Goal: Information Seeking & Learning: Understand process/instructions

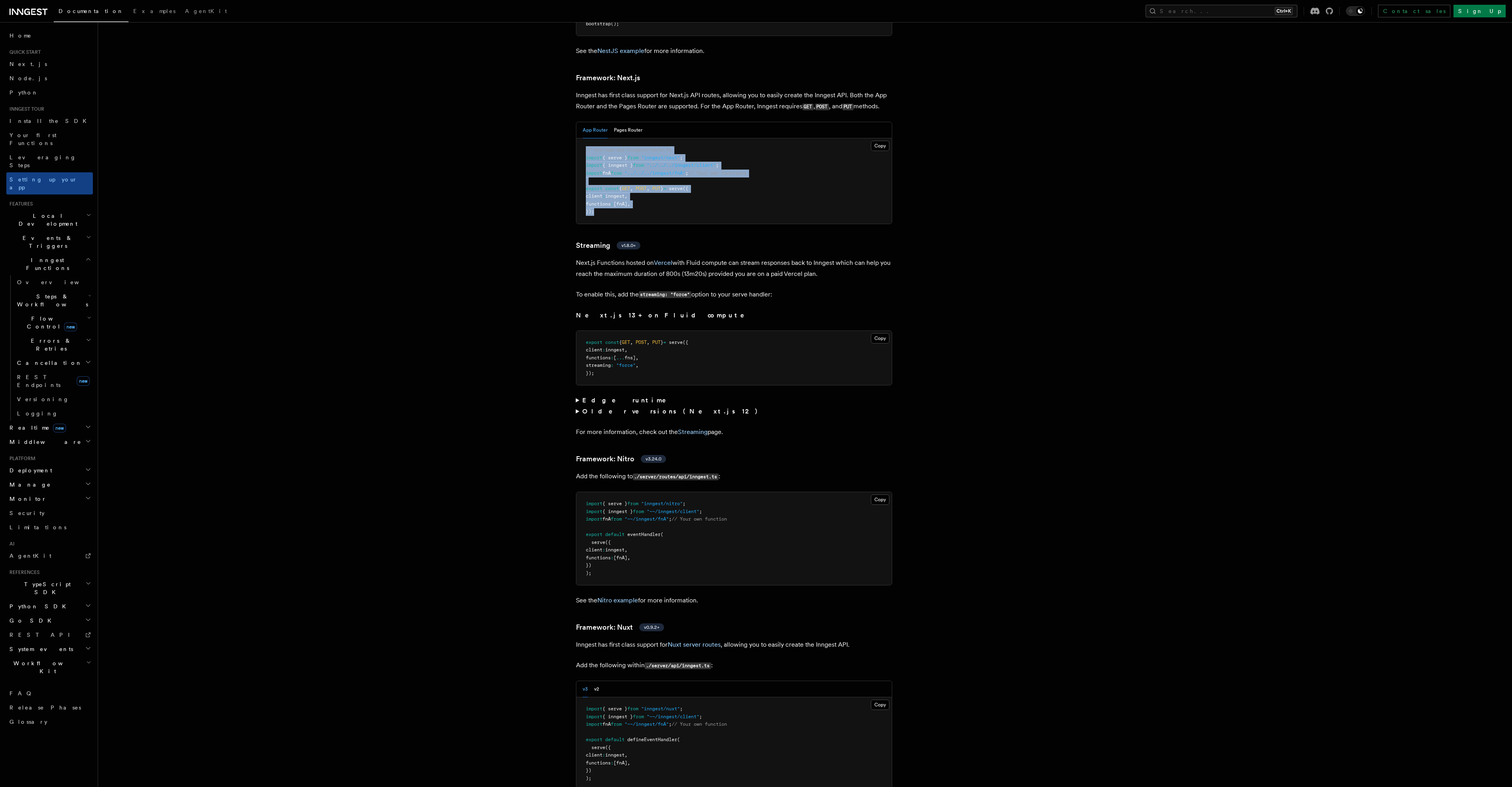
drag, startPoint x: 579, startPoint y: 115, endPoint x: 720, endPoint y: 178, distance: 154.4
click at [721, 178] on pre "// src/app/api/inngest/route.ts import { serve } from "inngest/next" ; import {…" at bounding box center [734, 181] width 315 height 85
click at [693, 122] on div "App Router Pages Router" at bounding box center [734, 130] width 315 height 16
click at [626, 122] on button "Pages Router" at bounding box center [628, 130] width 28 height 16
click at [598, 122] on button "App Router" at bounding box center [595, 130] width 25 height 16
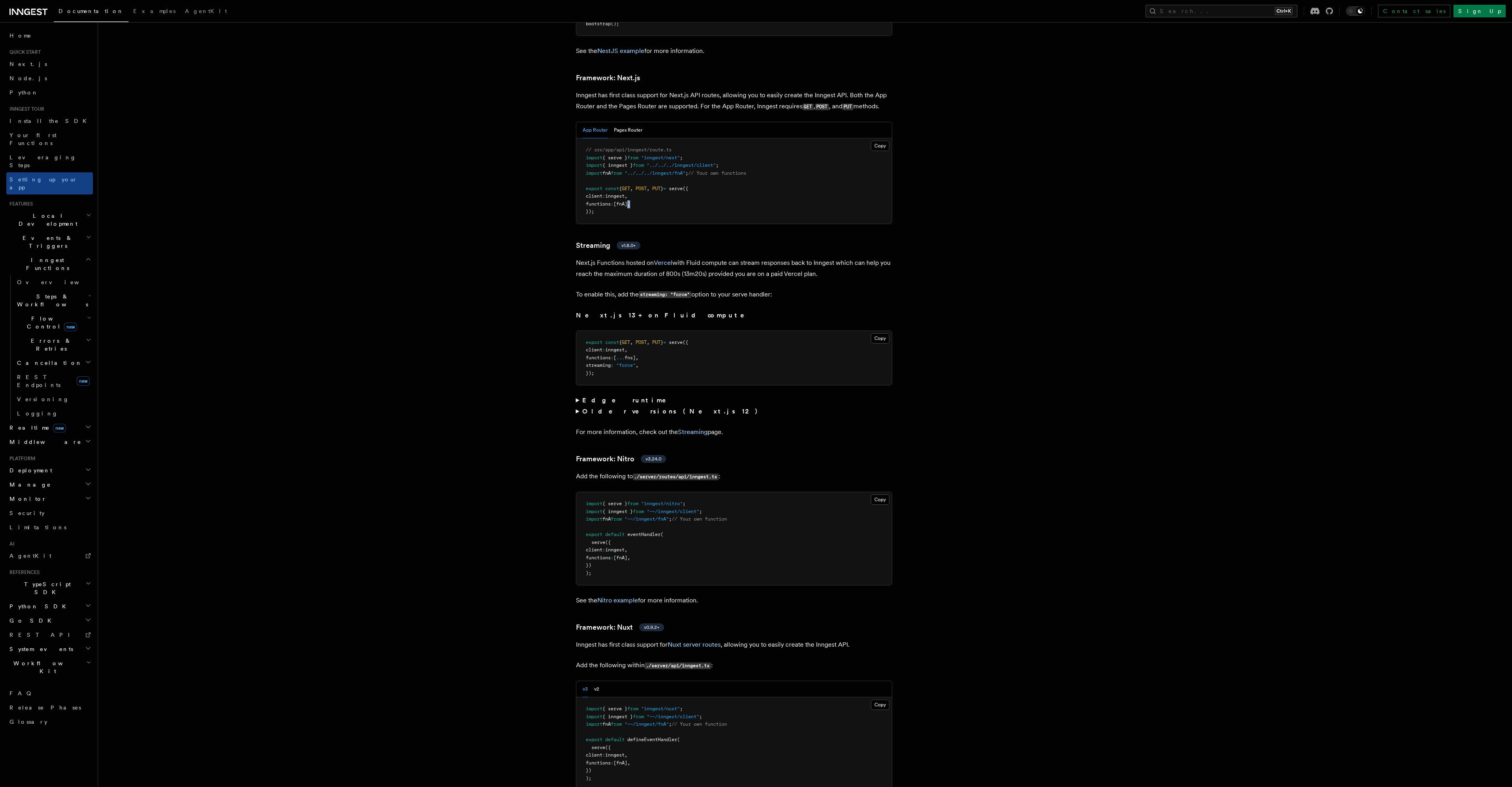
drag, startPoint x: 653, startPoint y: 173, endPoint x: 630, endPoint y: 174, distance: 23.0
click at [631, 170] on pre "// src/app/api/inngest/route.ts import { serve } from "inngest/next" ; import {…" at bounding box center [734, 181] width 315 height 85
drag, startPoint x: 601, startPoint y: 183, endPoint x: 567, endPoint y: 111, distance: 79.6
copy code "// src/app/api/inngest/route.ts import { serve } from "inngest/next" ; import {…"
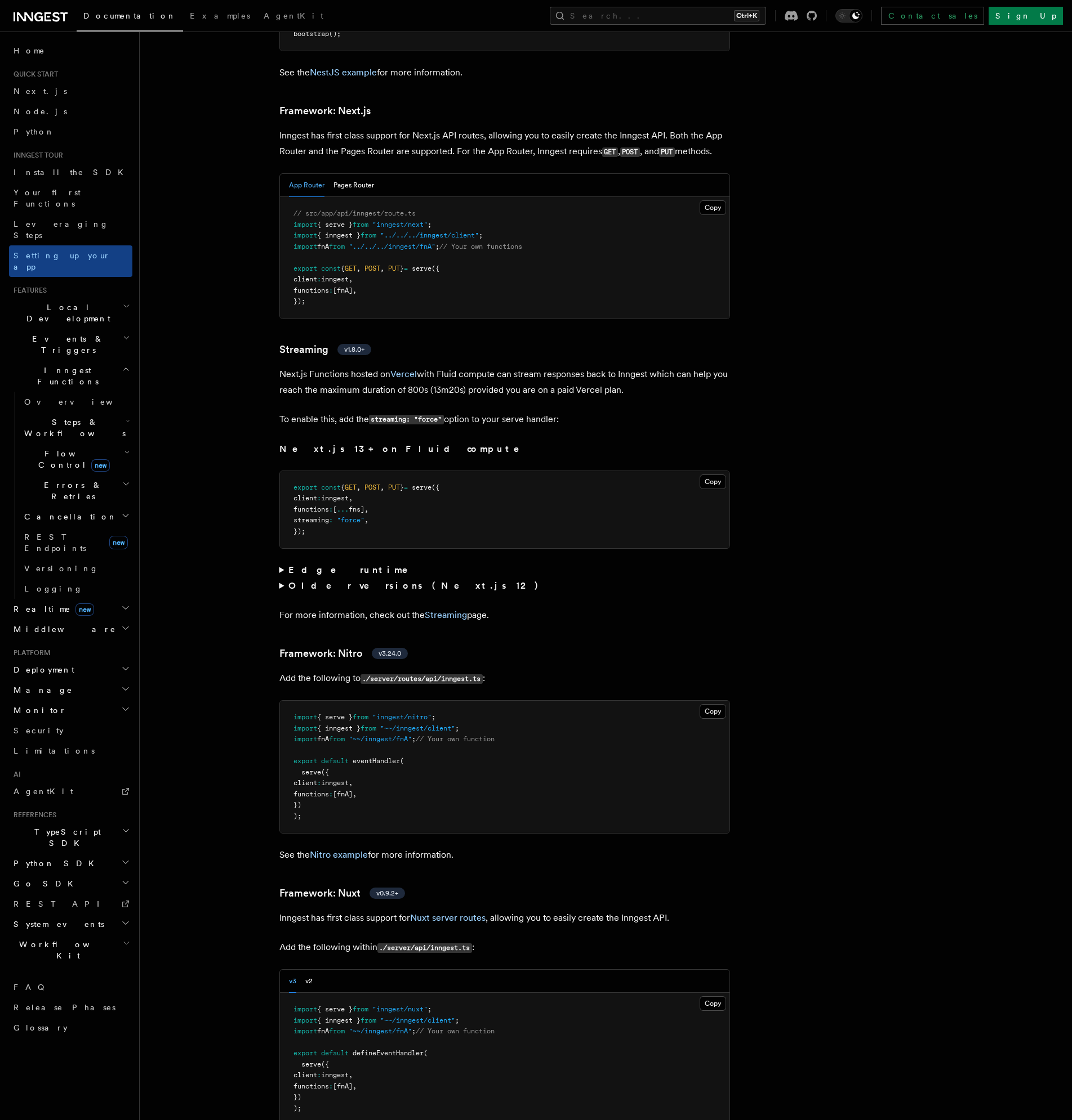
drag, startPoint x: 854, startPoint y: 353, endPoint x: 813, endPoint y: 363, distance: 42.2
drag, startPoint x: 293, startPoint y: 178, endPoint x: 478, endPoint y: 249, distance: 198.2
click at [478, 249] on pre "// src/app/api/inngest/route.ts import { serve } from "inngest/next" ; import {…" at bounding box center [504, 257] width 449 height 121
click at [352, 174] on button "Pages Router" at bounding box center [354, 186] width 40 height 23
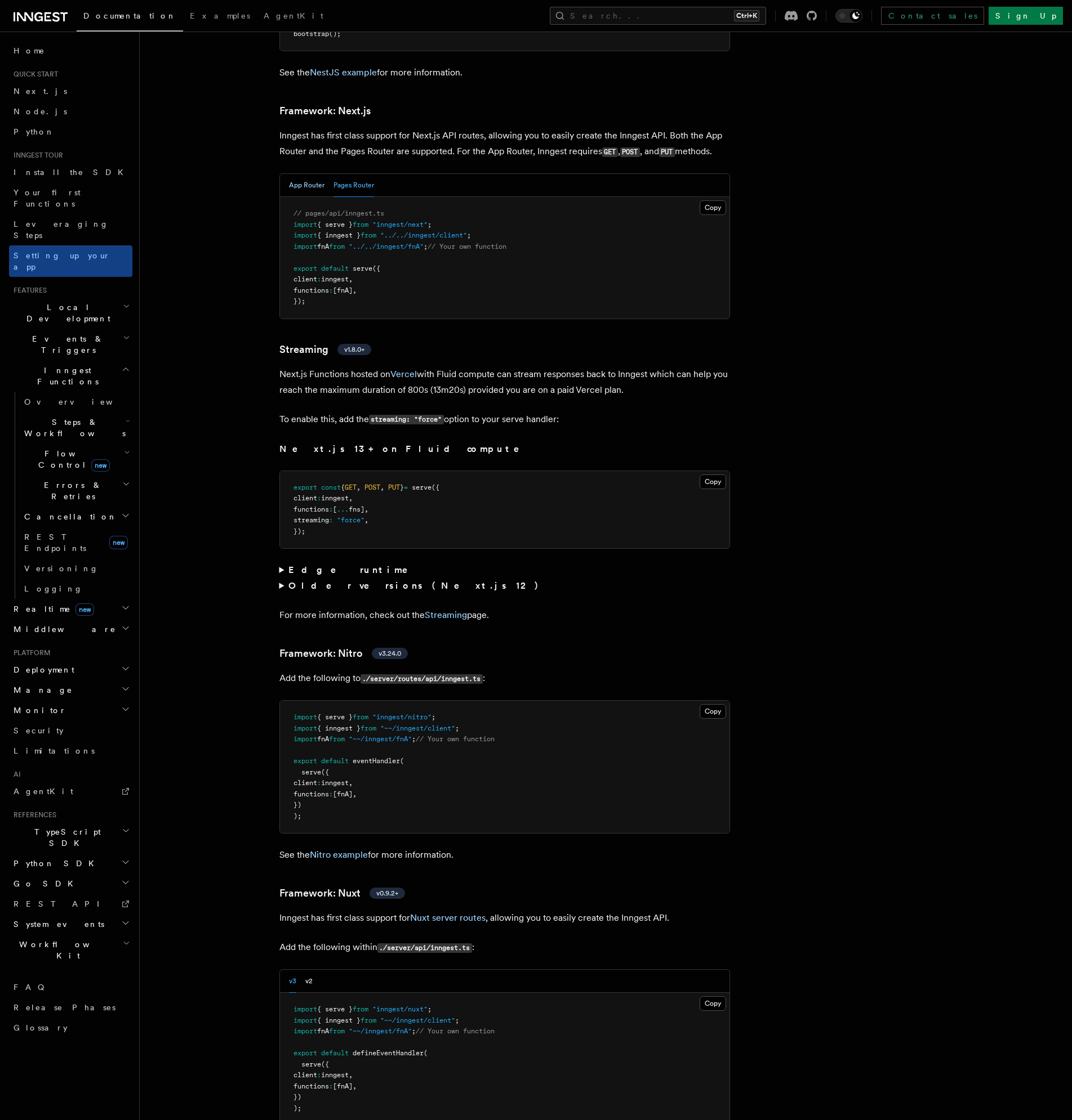
click at [309, 174] on button "App Router" at bounding box center [306, 186] width 35 height 23
click at [710, 201] on button "Copy Copied" at bounding box center [712, 208] width 27 height 15
